Goal: Share content

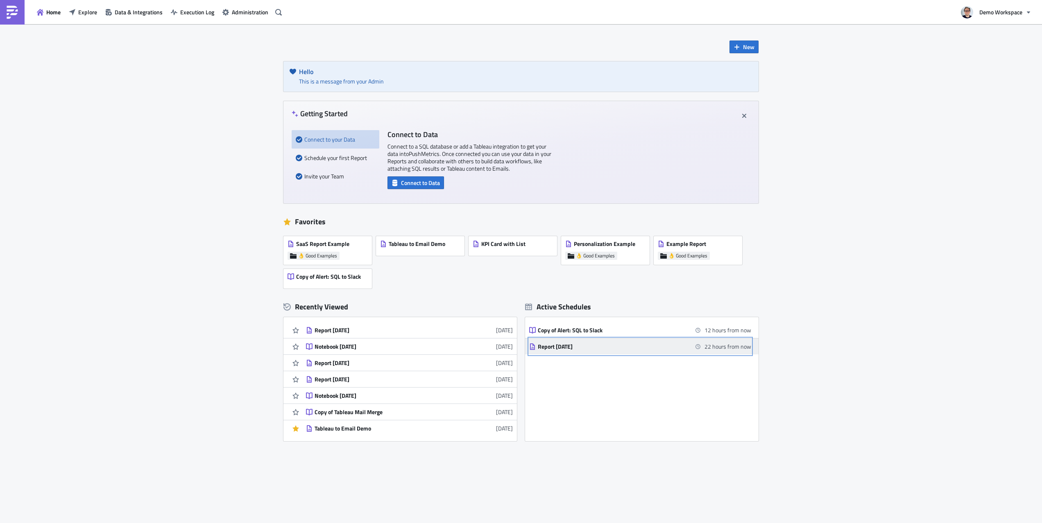
click at [589, 344] on div "Report [DATE]" at bounding box center [609, 346] width 143 height 7
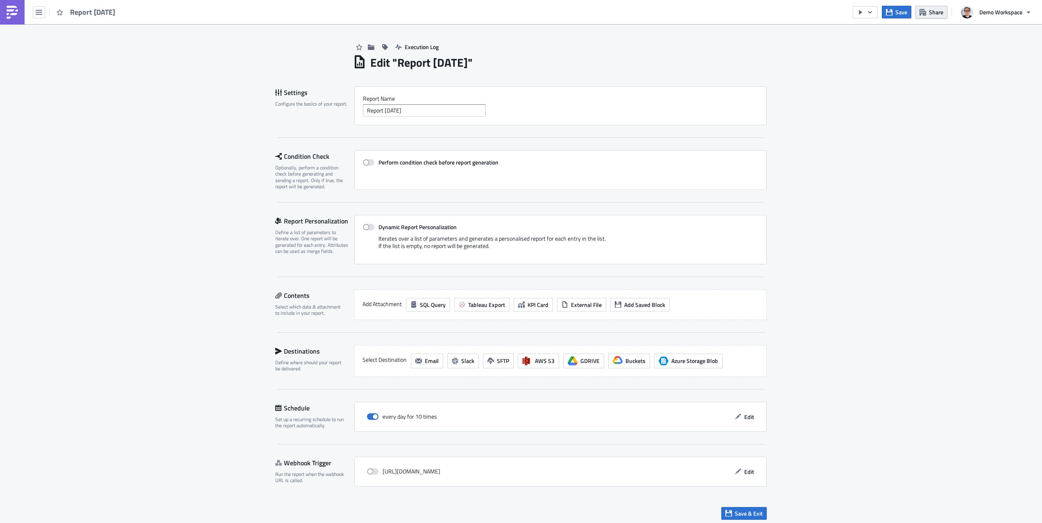
click at [933, 16] on span "Share" at bounding box center [936, 12] width 14 height 9
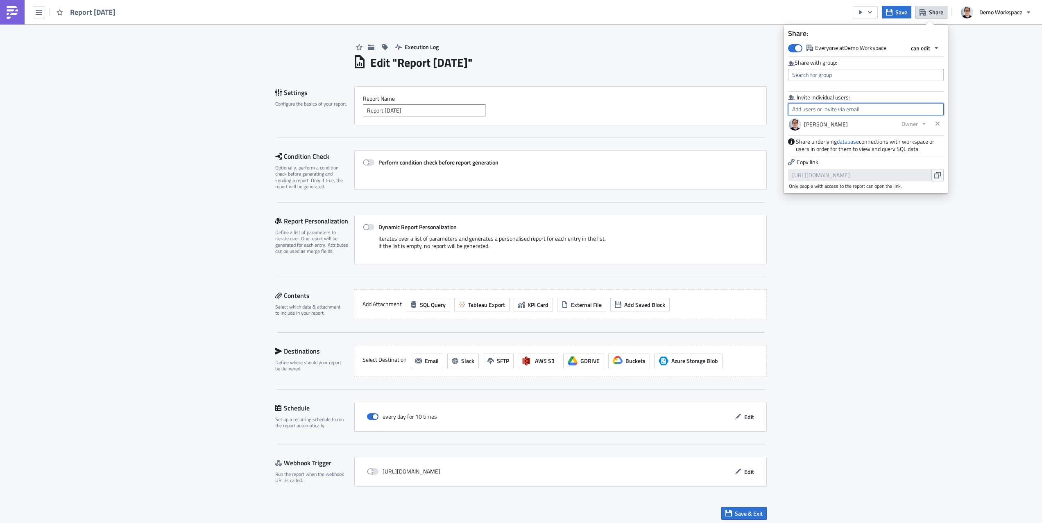
click at [902, 106] on input "text" at bounding box center [866, 109] width 156 height 12
click at [837, 121] on div "Demo User" at bounding box center [838, 124] width 91 height 8
type input "Demo User"
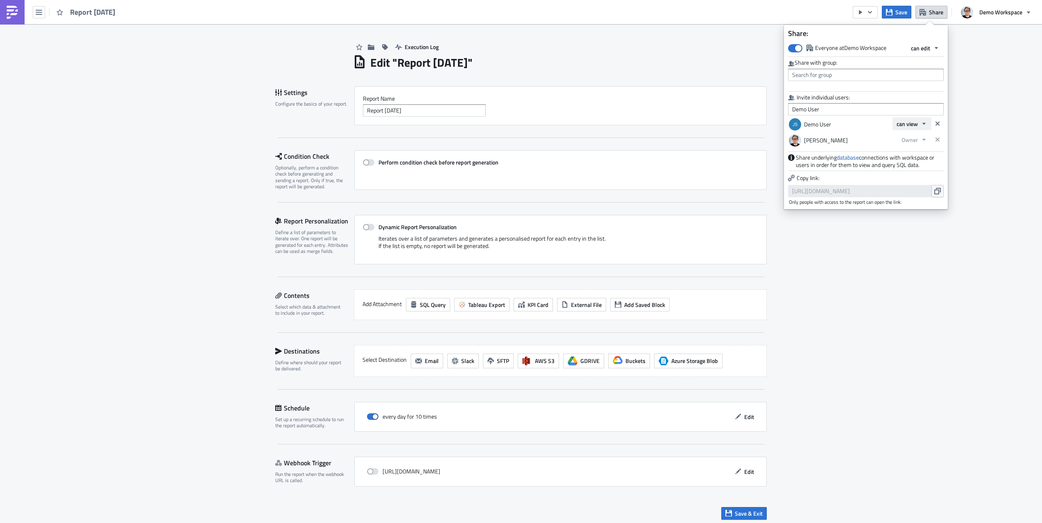
click at [911, 124] on span "can view" at bounding box center [906, 124] width 21 height 9
